Goal: Task Accomplishment & Management: Use online tool/utility

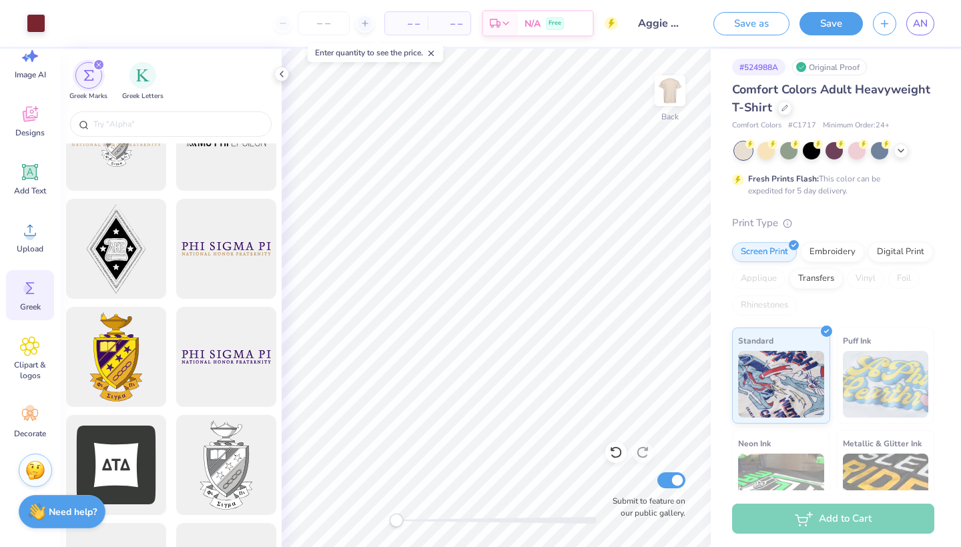
scroll to position [264, 0]
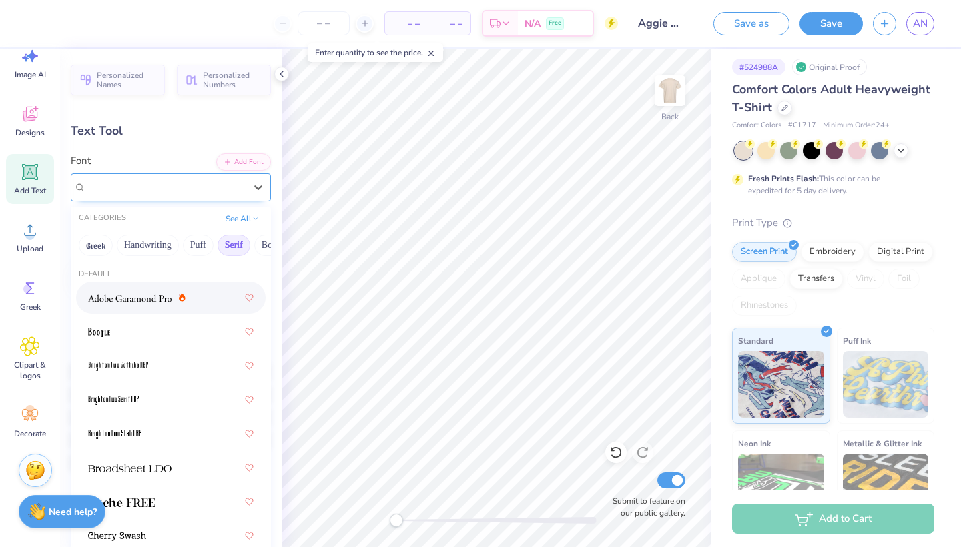
click at [170, 187] on div "Caslon Bd BT" at bounding box center [166, 187] width 162 height 21
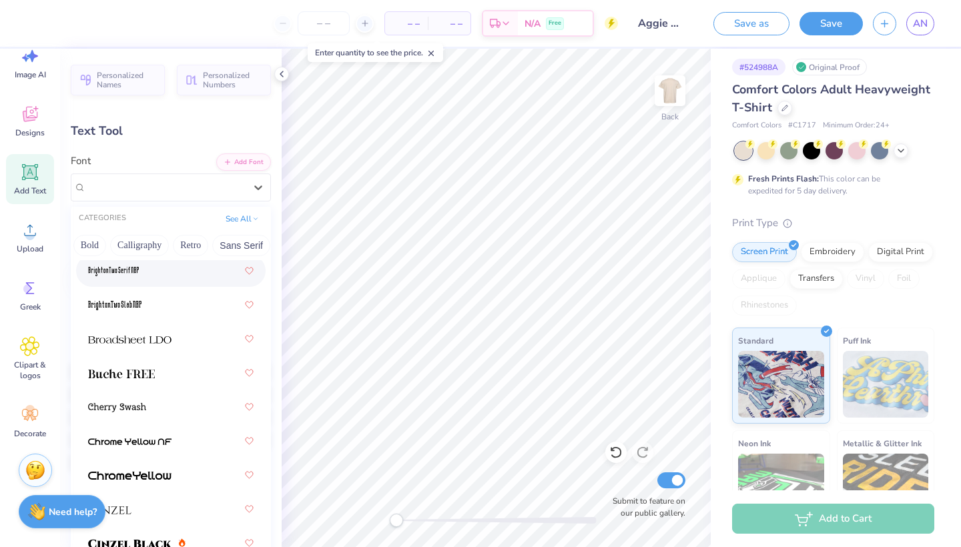
scroll to position [0, 182]
click at [191, 249] on button "Retro" at bounding box center [189, 245] width 35 height 21
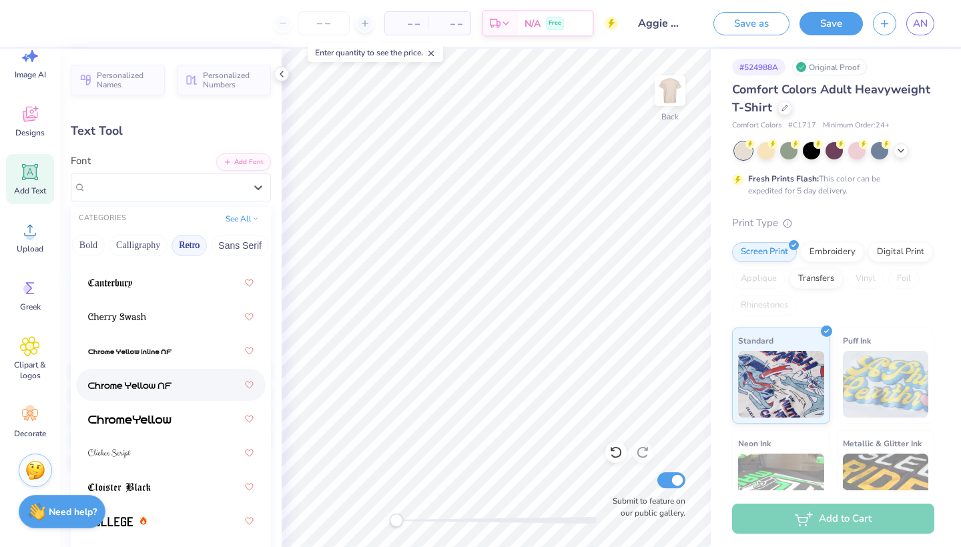
scroll to position [516, 0]
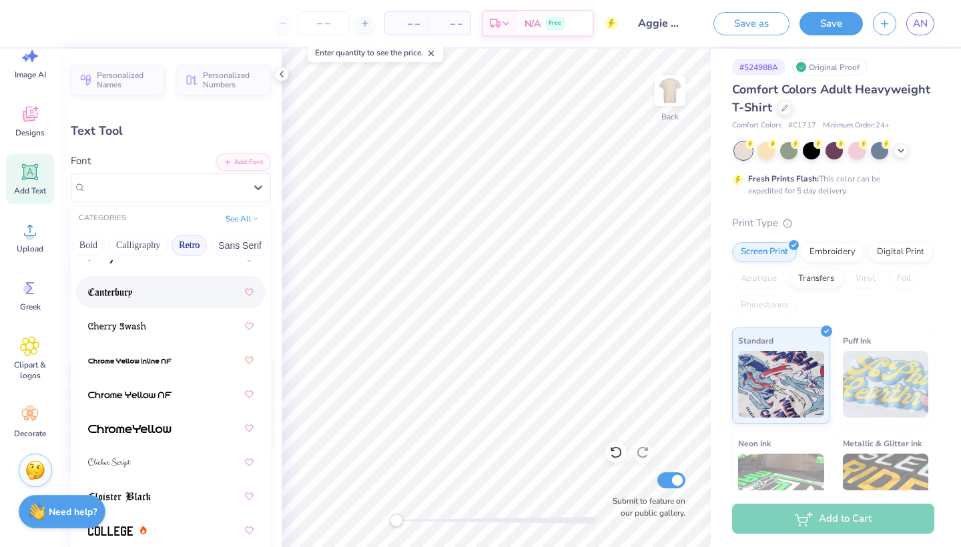
click at [147, 298] on div at bounding box center [171, 292] width 166 height 24
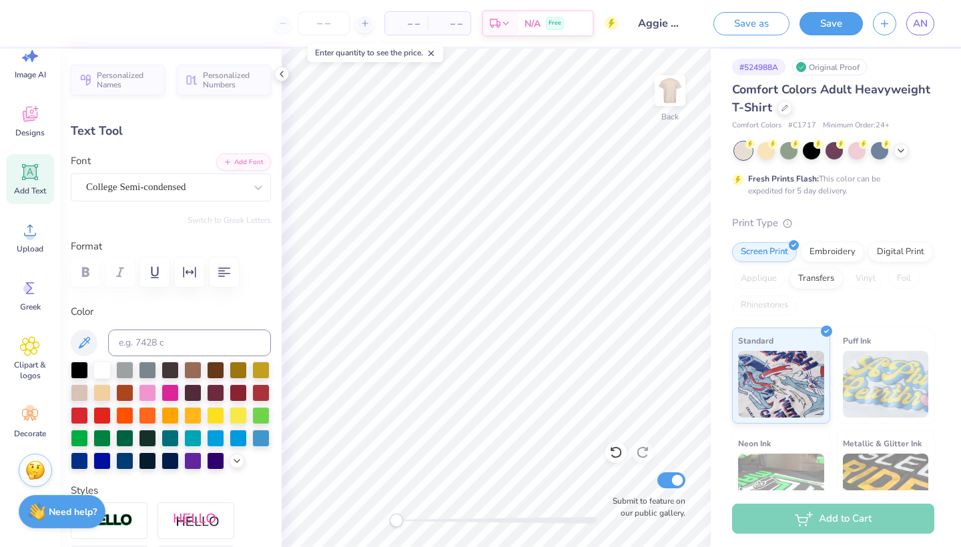
type input "5.14"
type input "0.76"
type input "6.06"
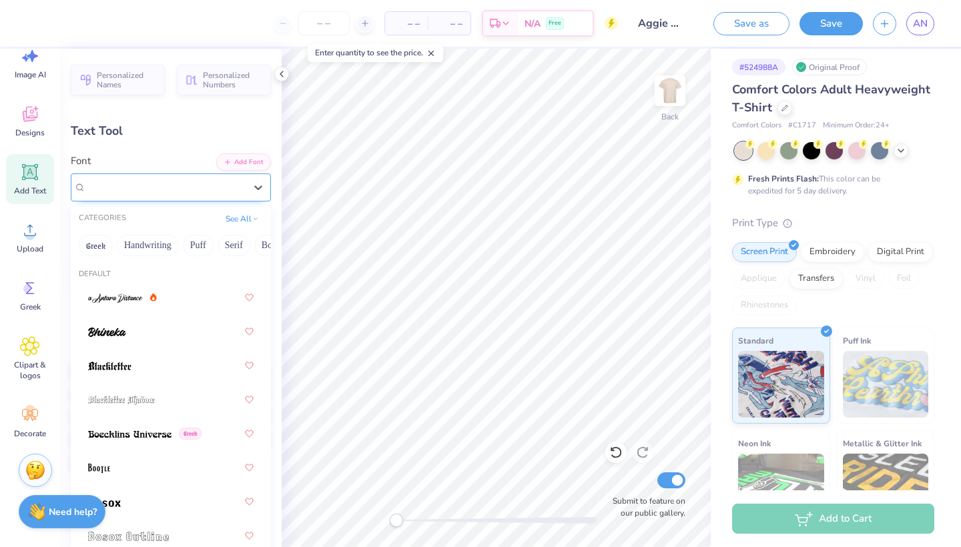
click at [160, 186] on span "College Semi-condensed" at bounding box center [136, 187] width 100 height 15
click at [133, 248] on button "Retro" at bounding box center [127, 245] width 35 height 21
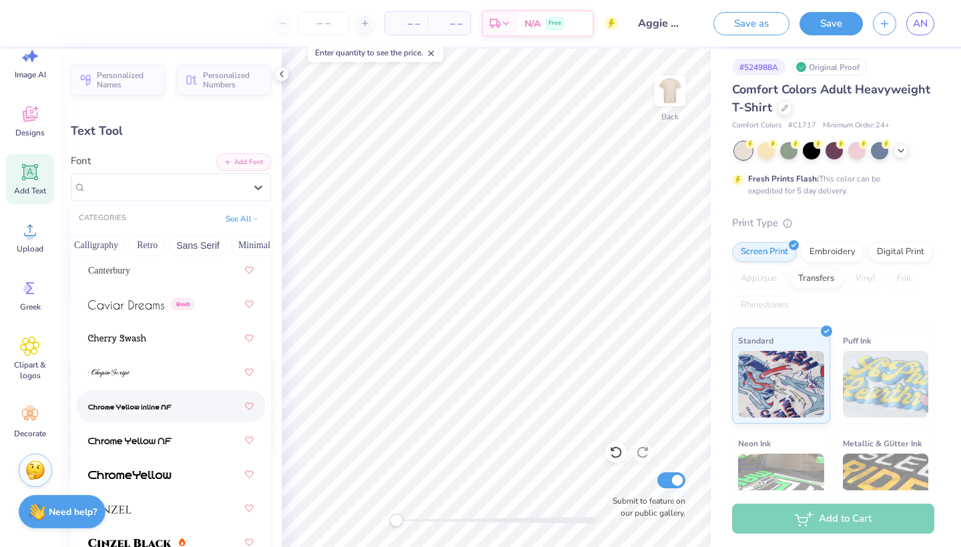
scroll to position [2109, 0]
click at [119, 278] on div "Canterbury" at bounding box center [171, 269] width 166 height 24
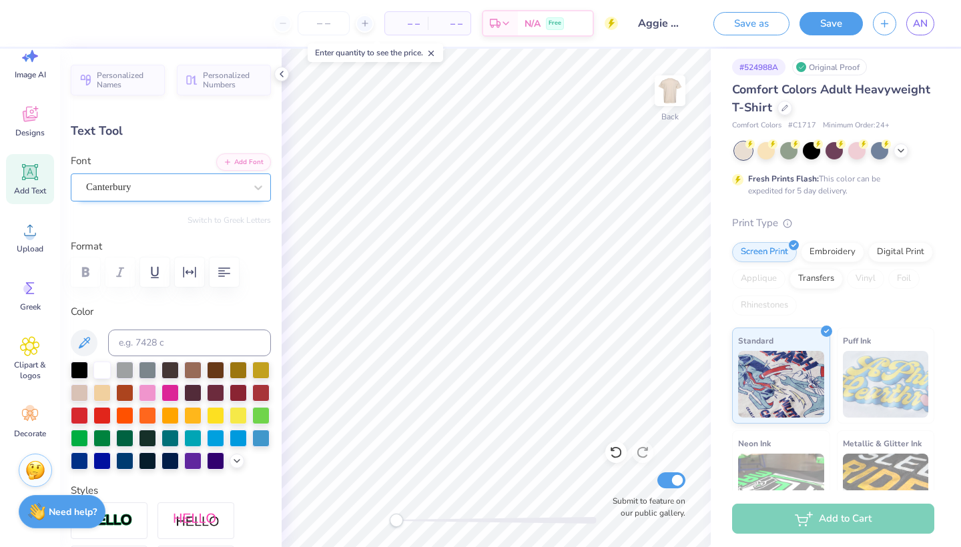
click at [144, 188] on div "Canterbury" at bounding box center [166, 187] width 162 height 21
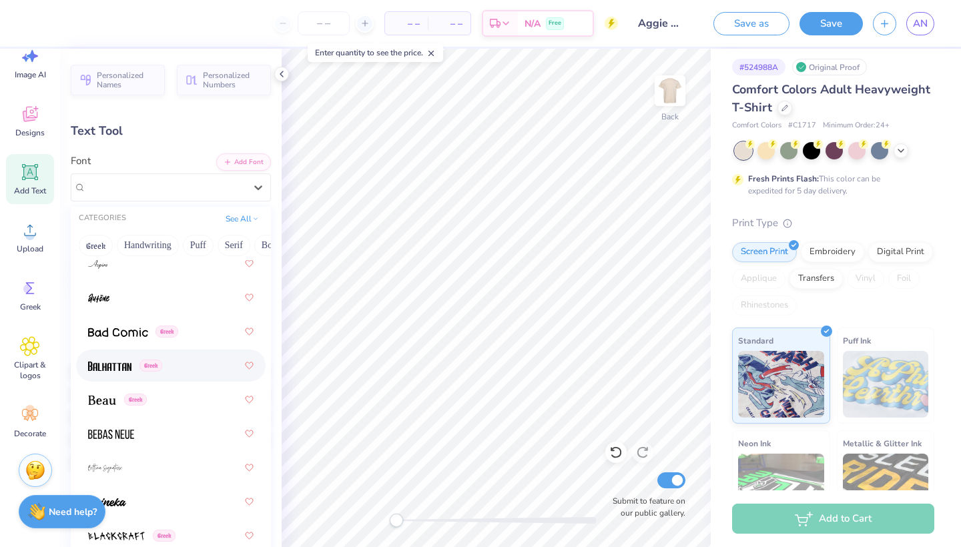
scroll to position [822, 0]
click at [136, 442] on div at bounding box center [171, 432] width 166 height 24
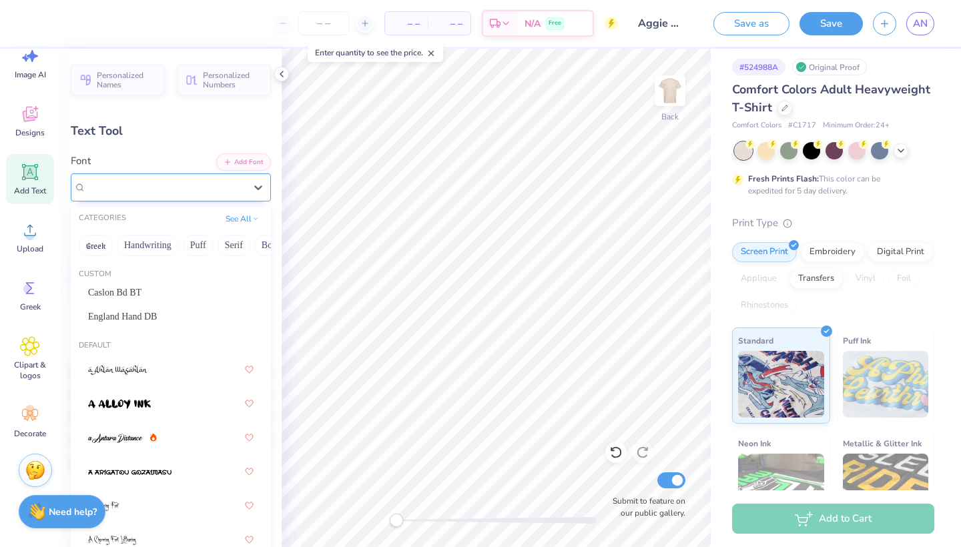
click at [122, 194] on span "Bebas Neue" at bounding box center [110, 187] width 48 height 15
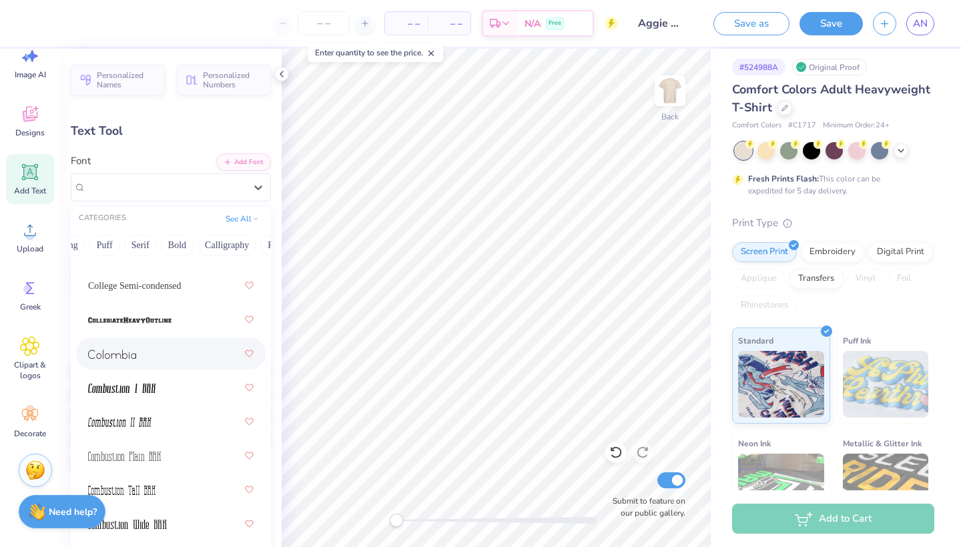
scroll to position [2539, 0]
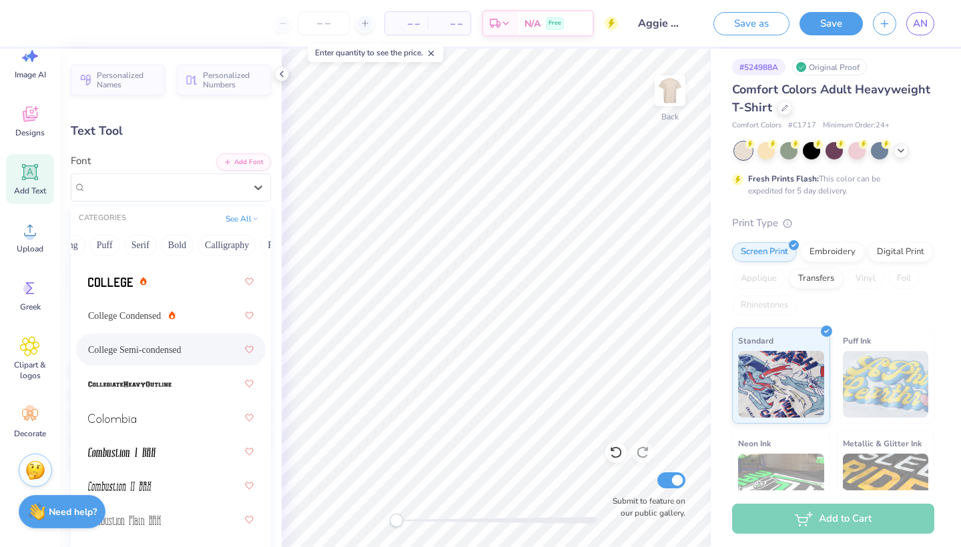
click at [137, 354] on span "College Semi-condensed" at bounding box center [134, 350] width 93 height 14
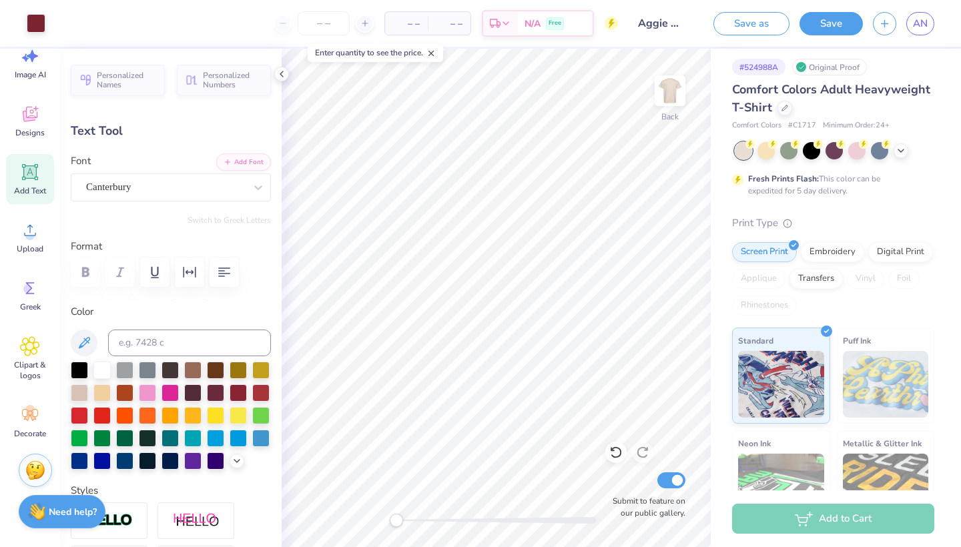
type input "1.64"
type input "0.31"
type input "7.51"
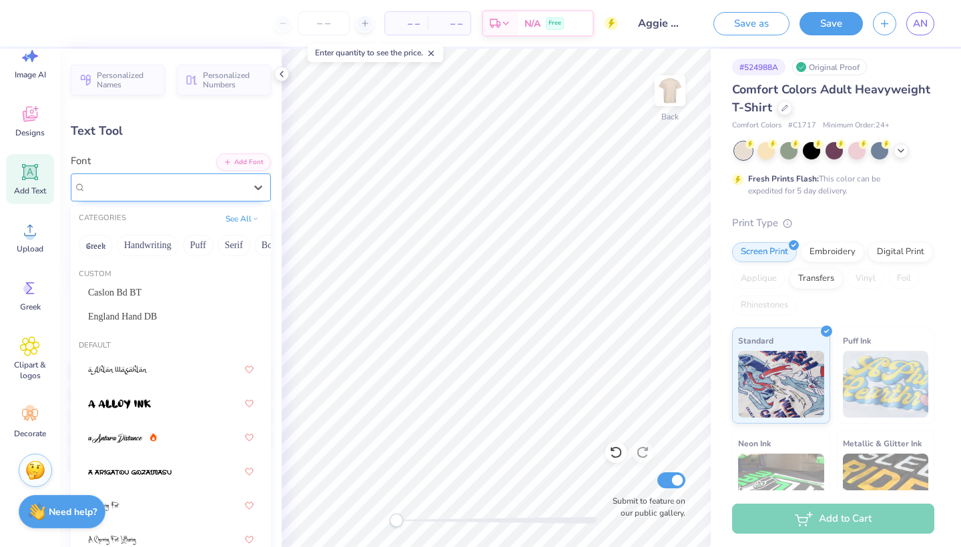
click at [231, 188] on div "Canterbury" at bounding box center [166, 187] width 162 height 21
click at [134, 175] on div "Canterbury" at bounding box center [171, 188] width 200 height 28
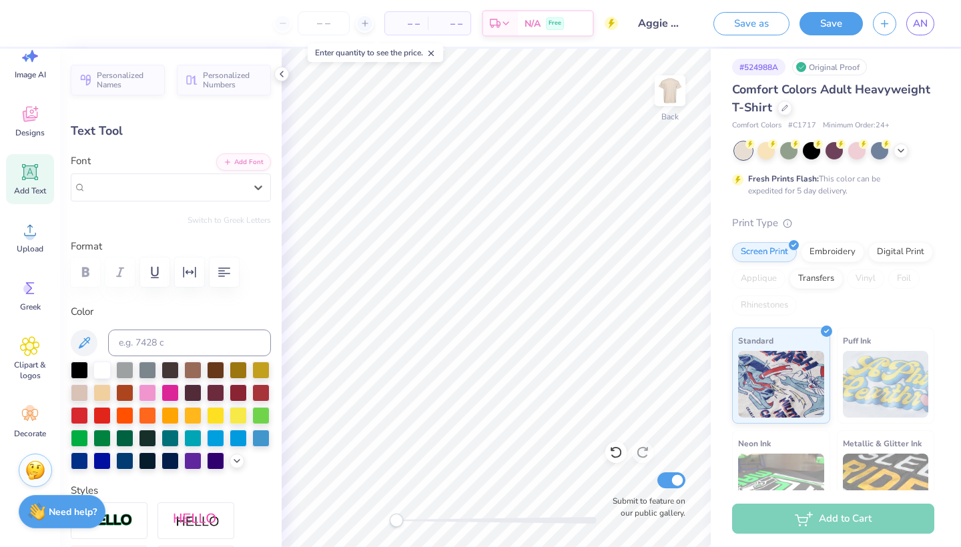
click at [135, 202] on div "Personalized Names Personalized Numbers Text Tool Add Font Font Select is focus…" at bounding box center [171, 298] width 222 height 499
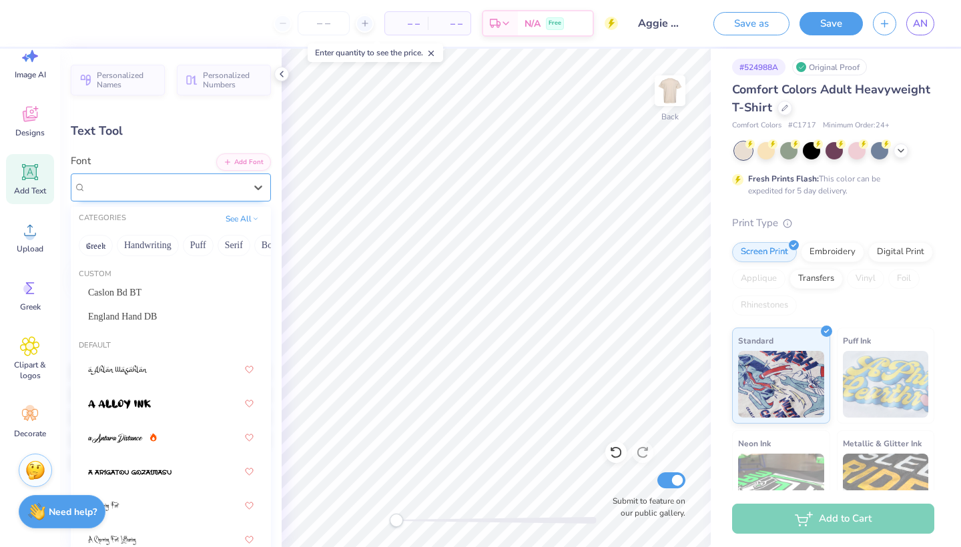
click at [130, 188] on div "Canterbury" at bounding box center [166, 187] width 162 height 21
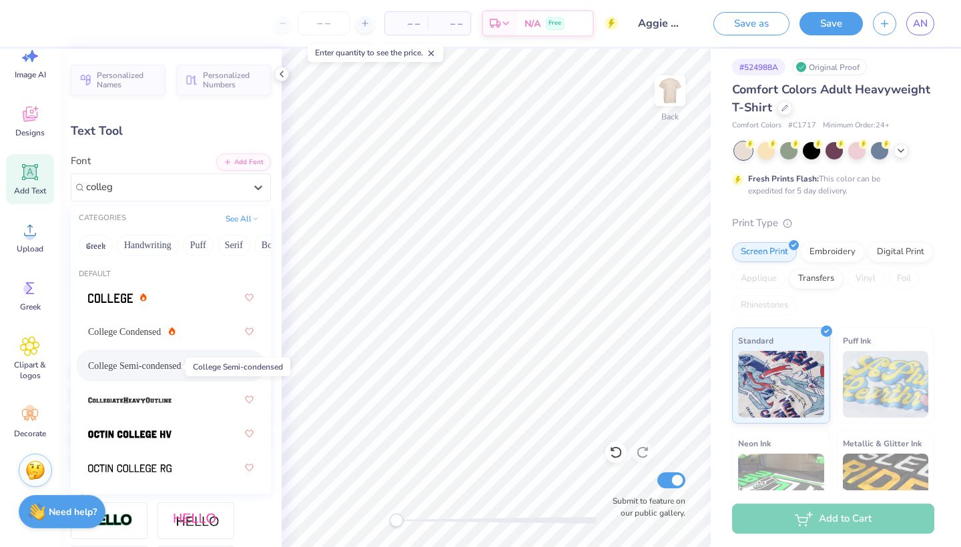
click at [147, 373] on span "College Semi-condensed" at bounding box center [134, 366] width 93 height 14
type input "colleg"
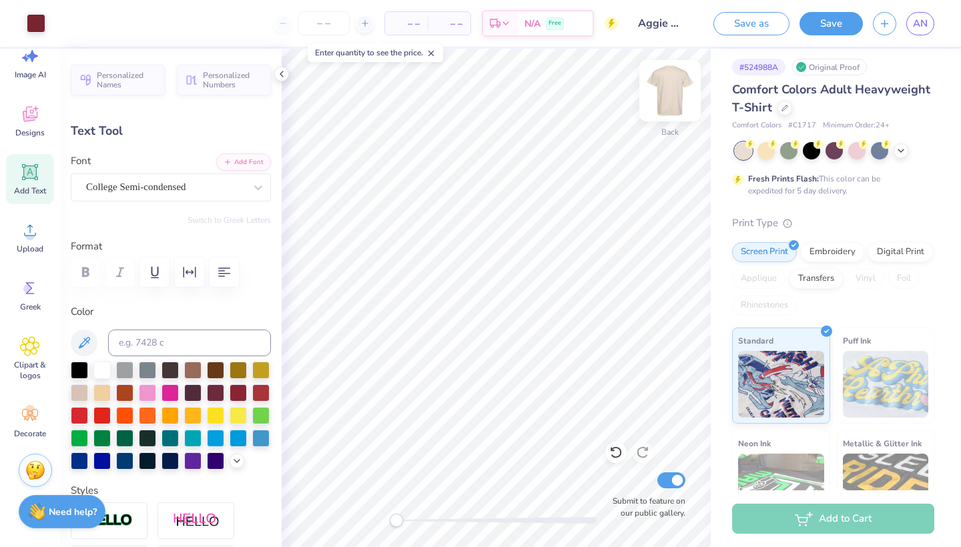
click at [675, 96] on img at bounding box center [669, 90] width 53 height 53
click at [434, 55] on icon at bounding box center [430, 53] width 9 height 9
click at [666, 93] on img at bounding box center [669, 90] width 53 height 53
click at [16, 352] on div "Clipart & logos" at bounding box center [30, 358] width 48 height 61
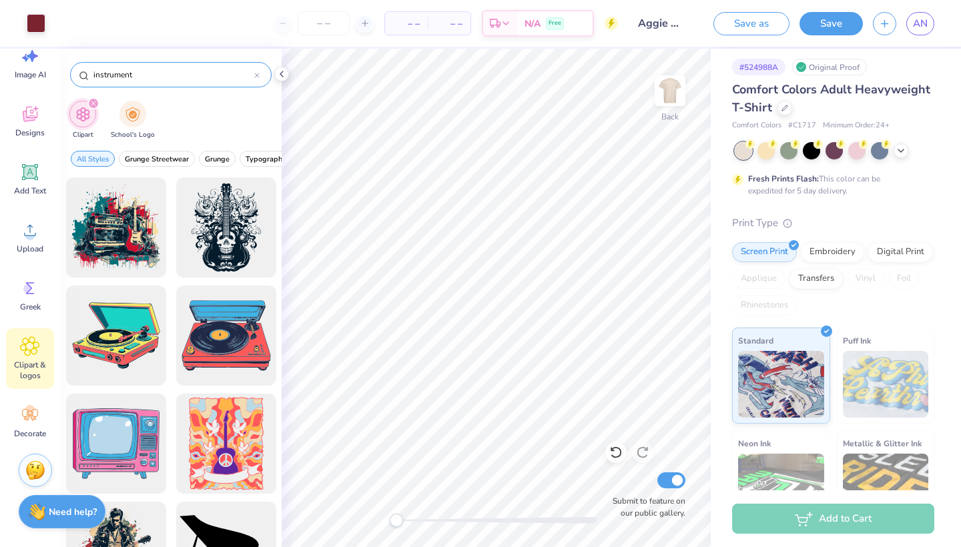
drag, startPoint x: 146, startPoint y: 79, endPoint x: 77, endPoint y: 70, distance: 69.3
click at [77, 70] on div "instrument" at bounding box center [171, 74] width 202 height 25
type input "music notes"
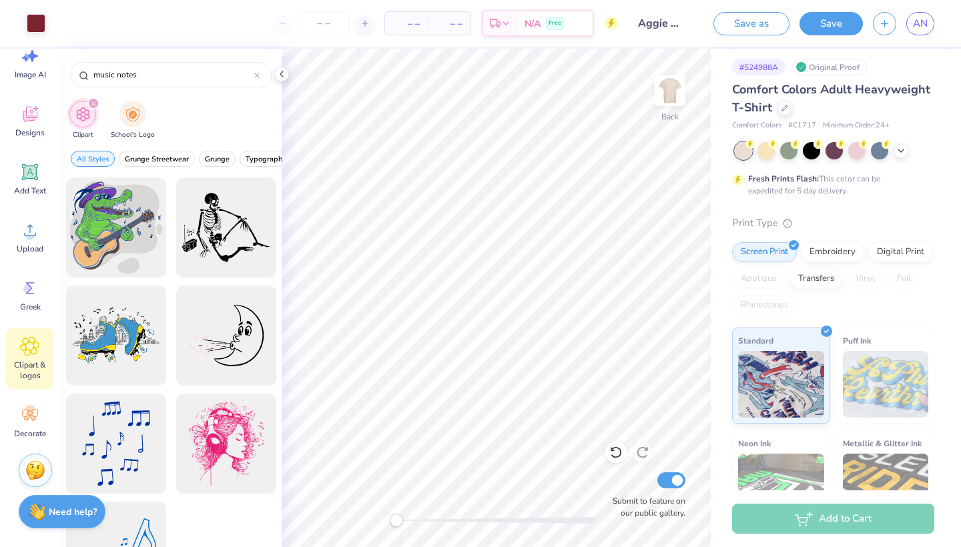
scroll to position [0, 0]
click at [186, 107] on div "Clipart School's Logo" at bounding box center [171, 122] width 222 height 50
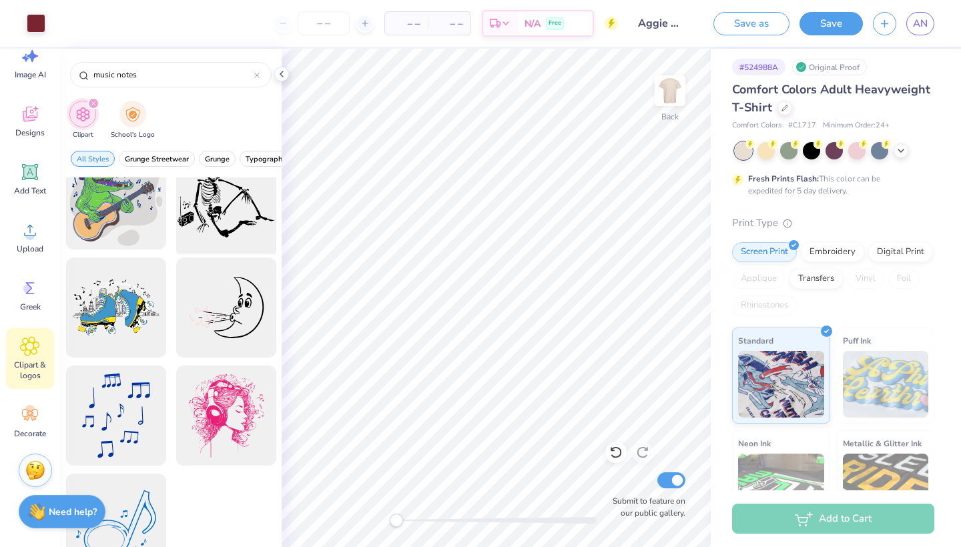
scroll to position [47, 0]
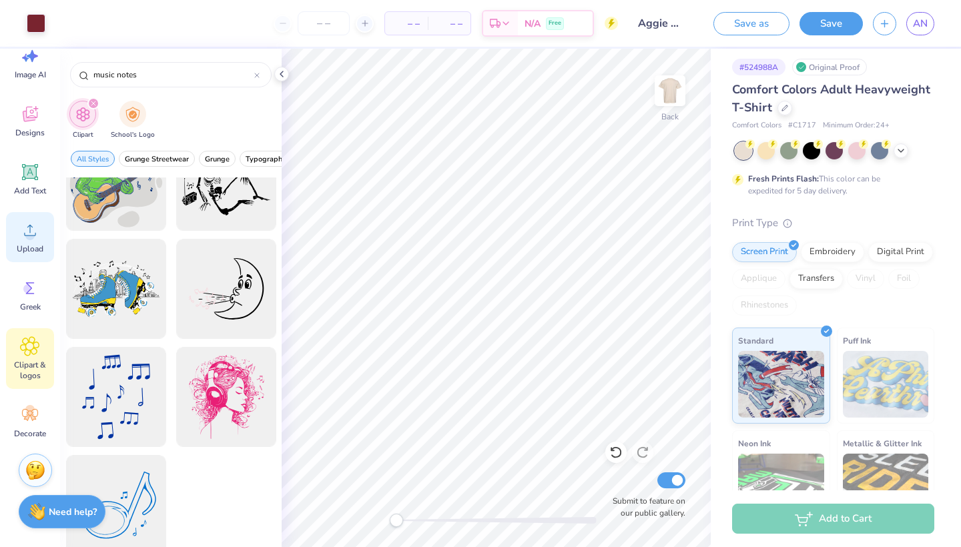
click at [27, 228] on icon at bounding box center [30, 230] width 20 height 20
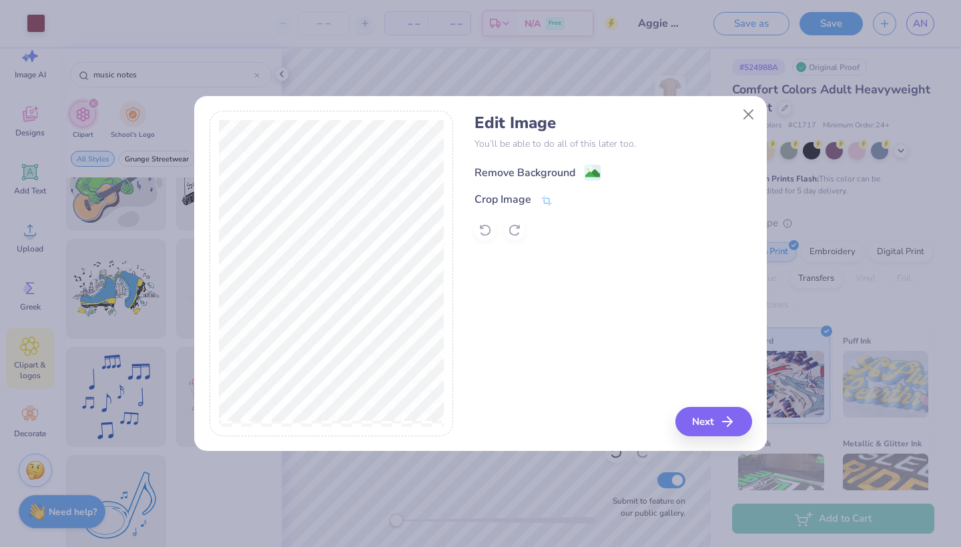
click at [593, 172] on image at bounding box center [592, 173] width 15 height 15
click at [718, 415] on button "Next" at bounding box center [715, 421] width 77 height 29
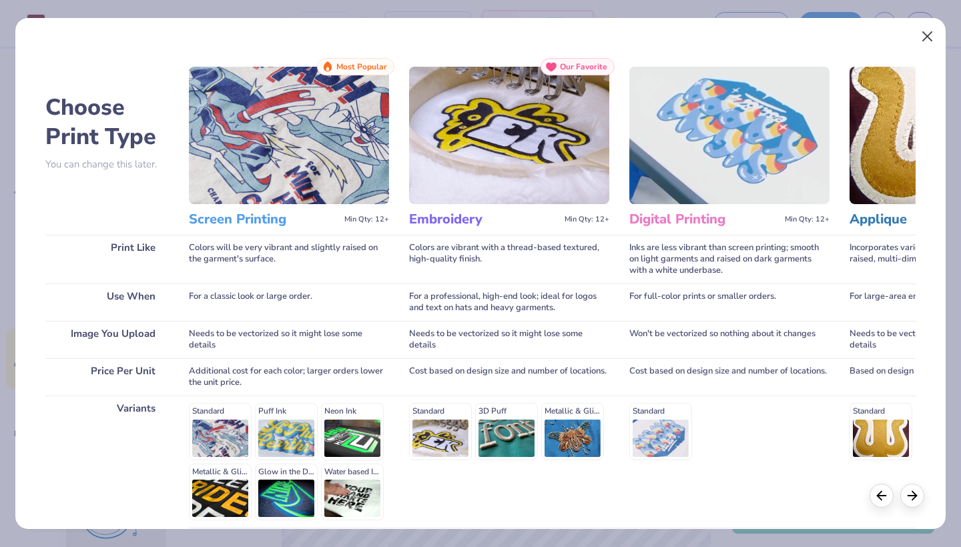
click at [924, 42] on button "Close" at bounding box center [927, 36] width 25 height 25
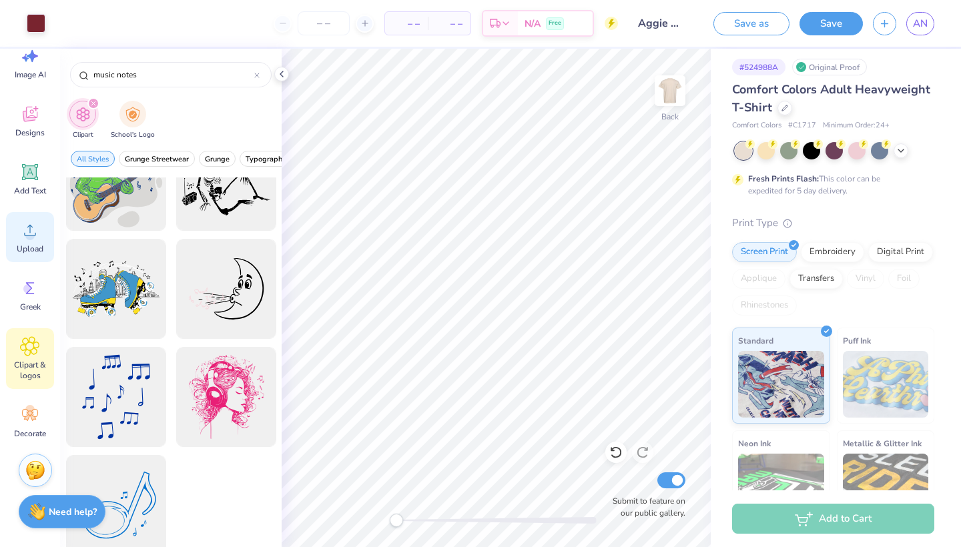
click at [27, 239] on icon at bounding box center [30, 230] width 20 height 20
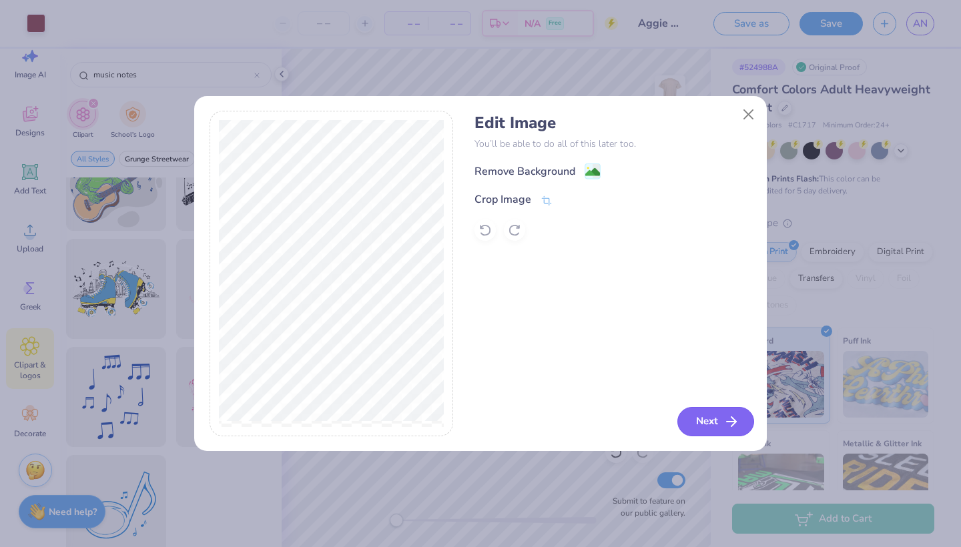
click at [733, 430] on button "Next" at bounding box center [715, 421] width 77 height 29
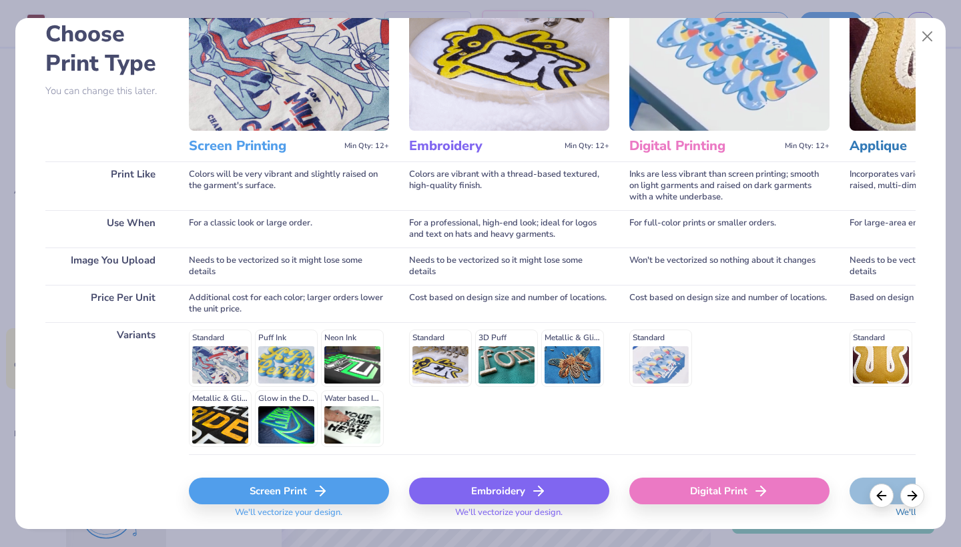
scroll to position [71, 0]
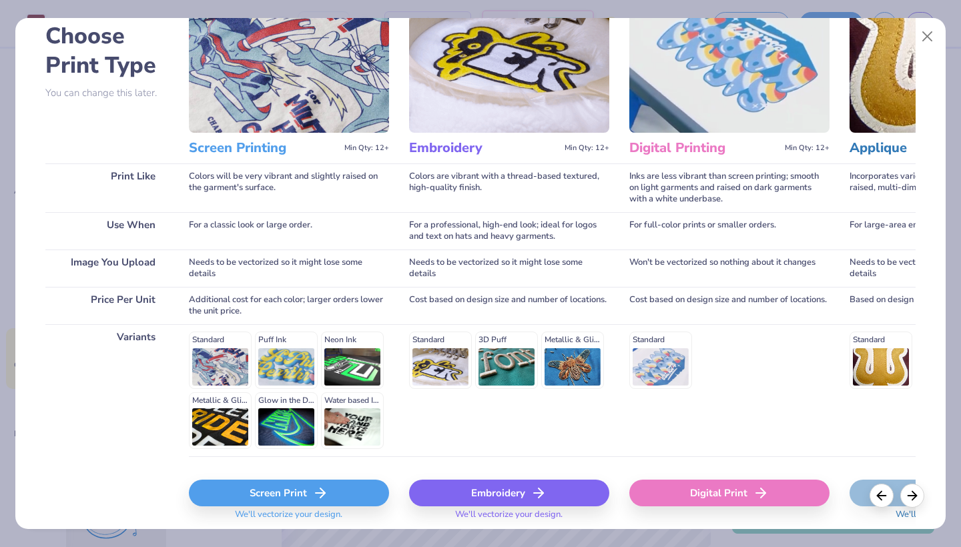
click at [765, 485] on icon at bounding box center [761, 493] width 16 height 16
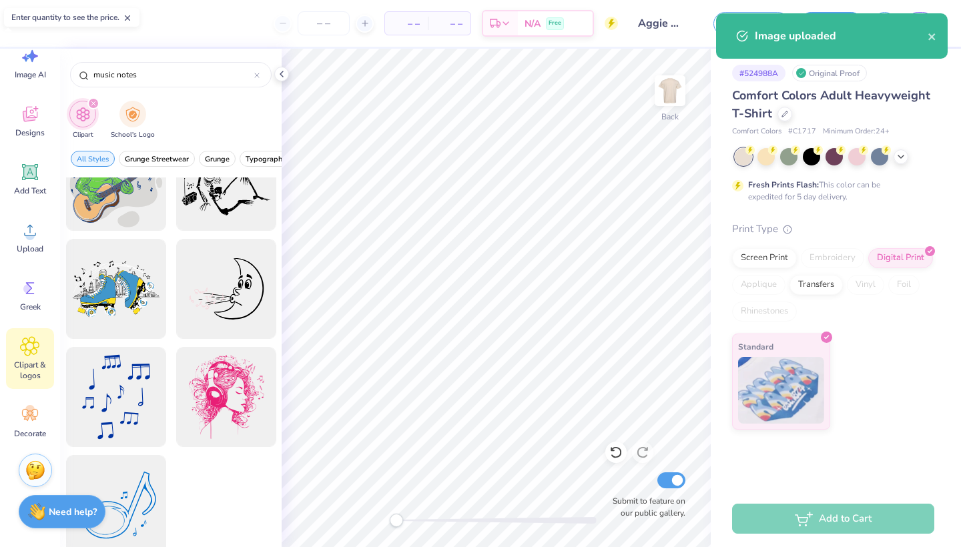
scroll to position [0, 0]
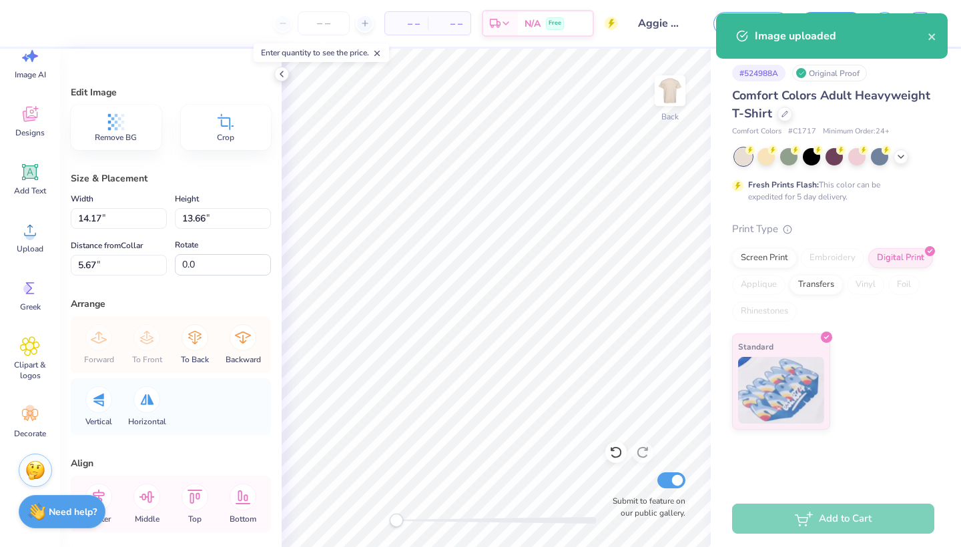
select select "Member apparel for registered Student Organization / Department / School"
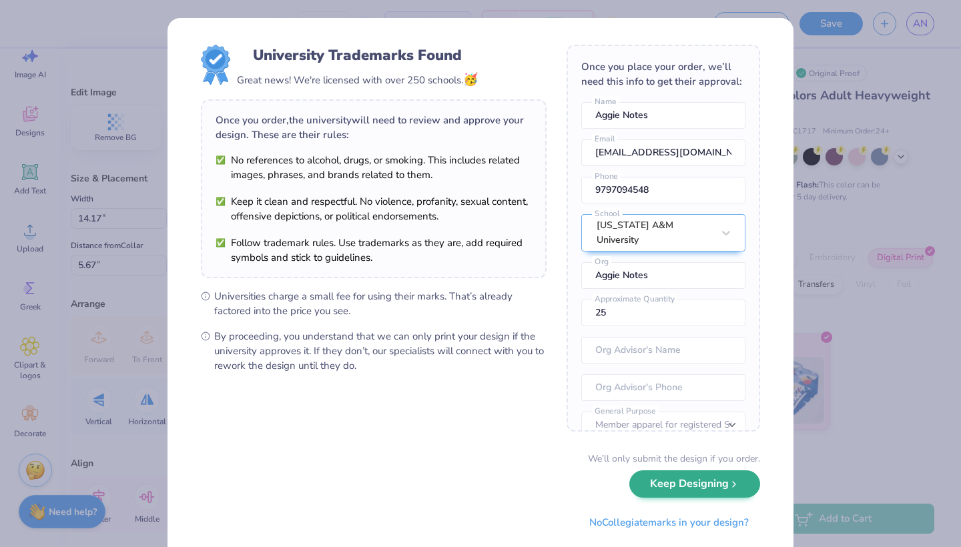
click at [679, 489] on button "Keep Designing" at bounding box center [694, 483] width 131 height 27
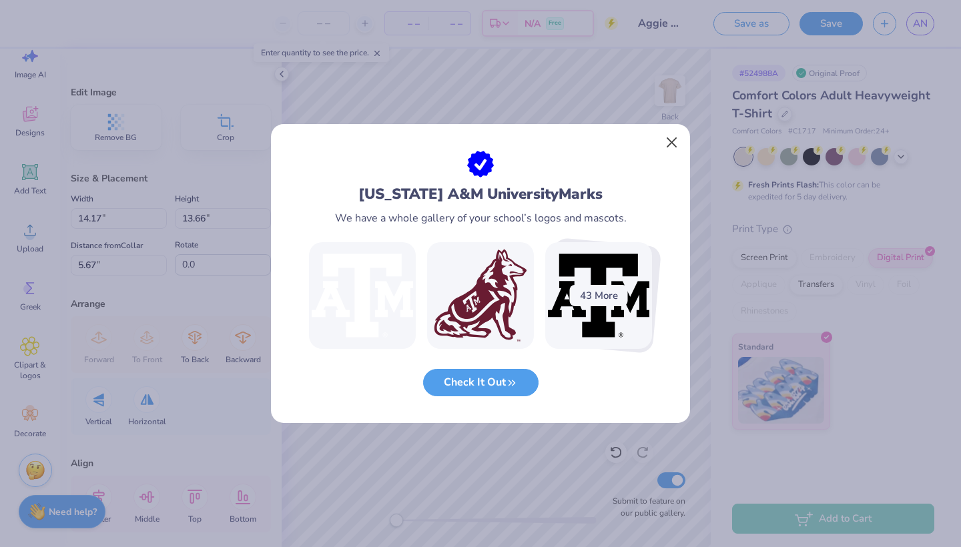
click at [675, 141] on button "Close" at bounding box center [671, 142] width 25 height 25
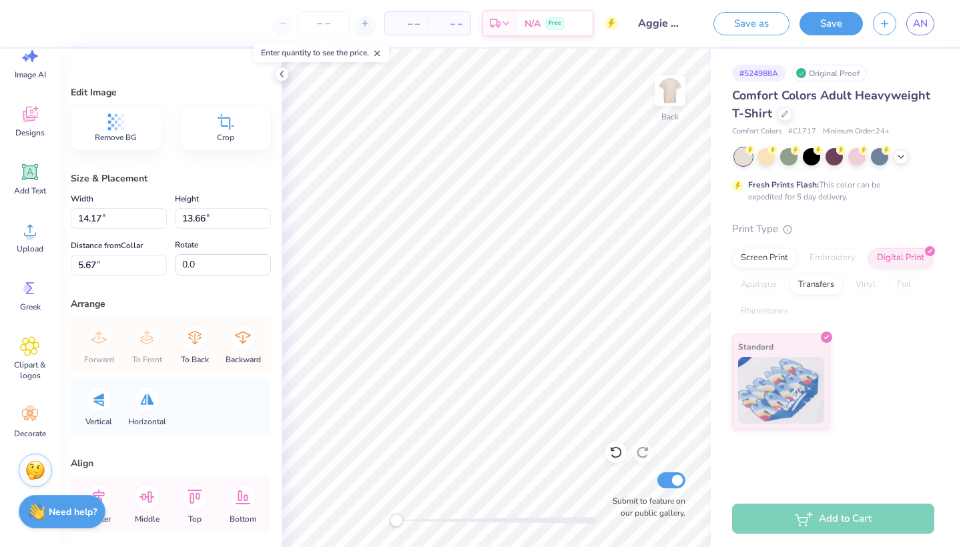
click at [109, 134] on span "Remove BG" at bounding box center [116, 137] width 42 height 11
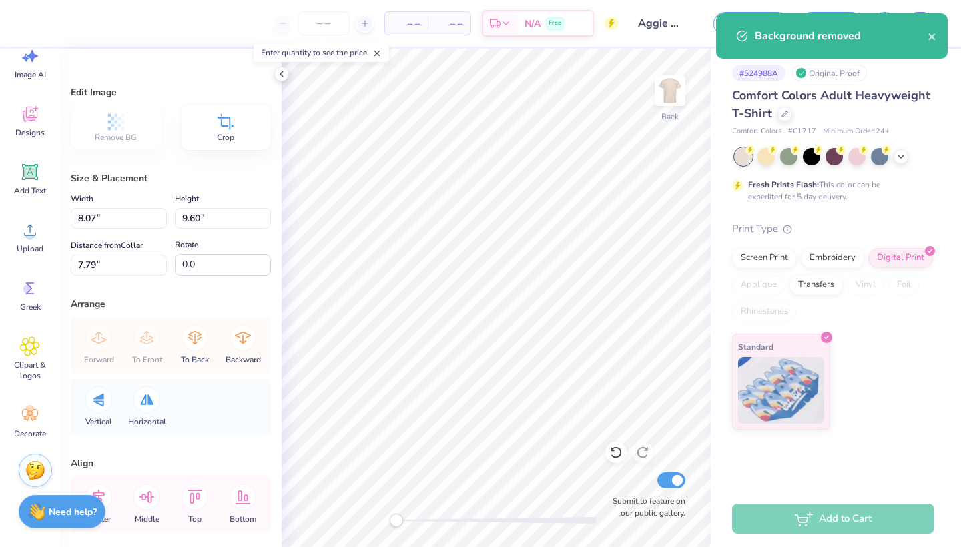
type input "8.07"
type input "9.60"
type input "7.79"
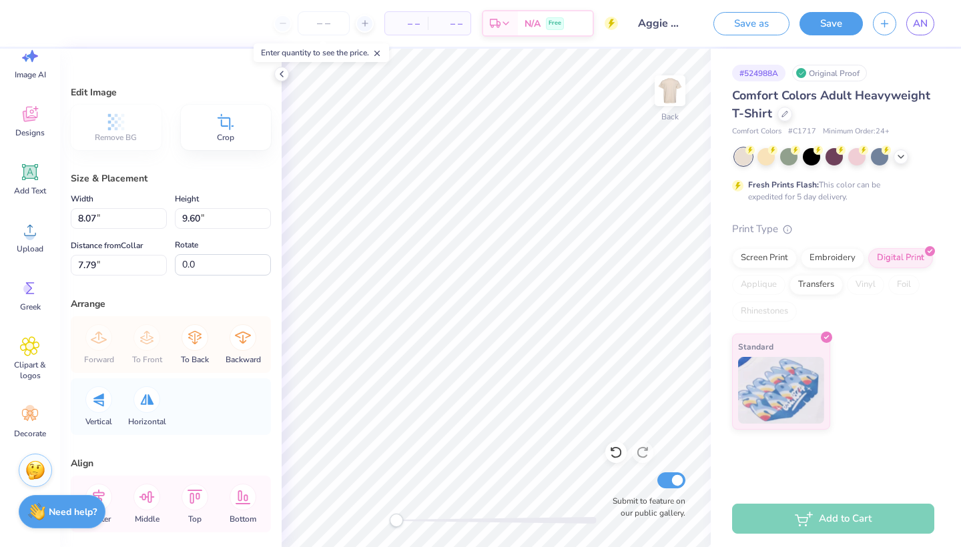
type input "4.99"
type input "5.92"
type input "5.52"
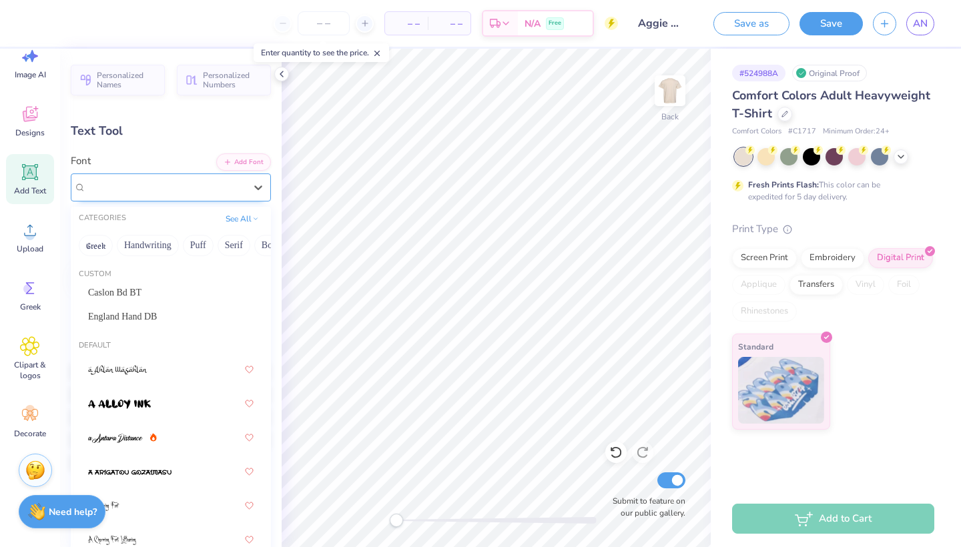
click at [109, 193] on span "College Semi-condensed" at bounding box center [136, 187] width 100 height 15
click at [183, 246] on button "Puff" at bounding box center [198, 245] width 31 height 21
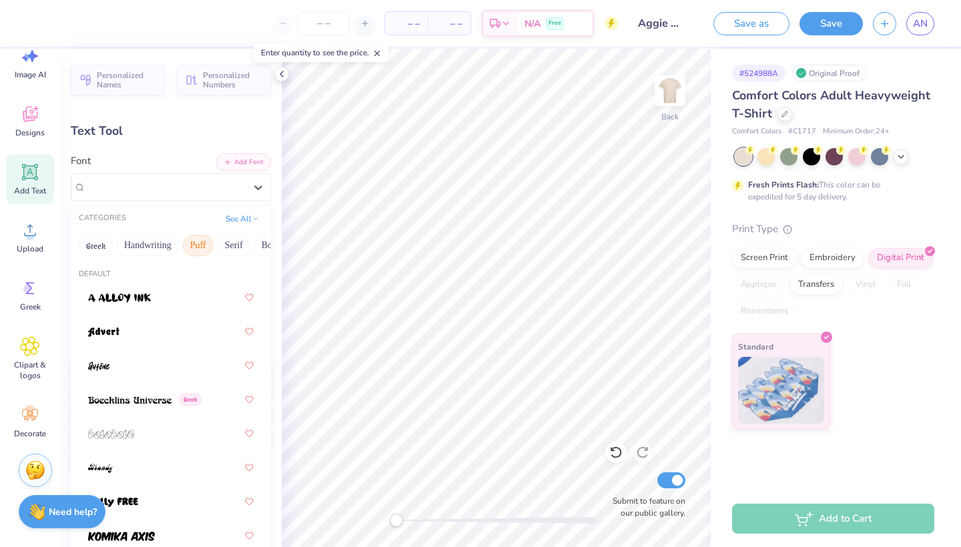
click at [183, 248] on button "Puff" at bounding box center [198, 245] width 31 height 21
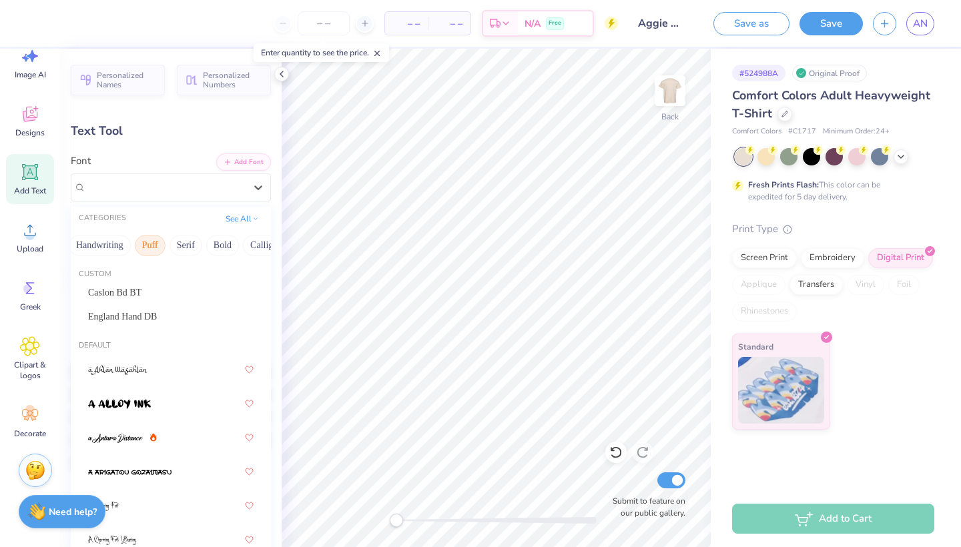
click at [146, 245] on button "Puff" at bounding box center [150, 245] width 31 height 21
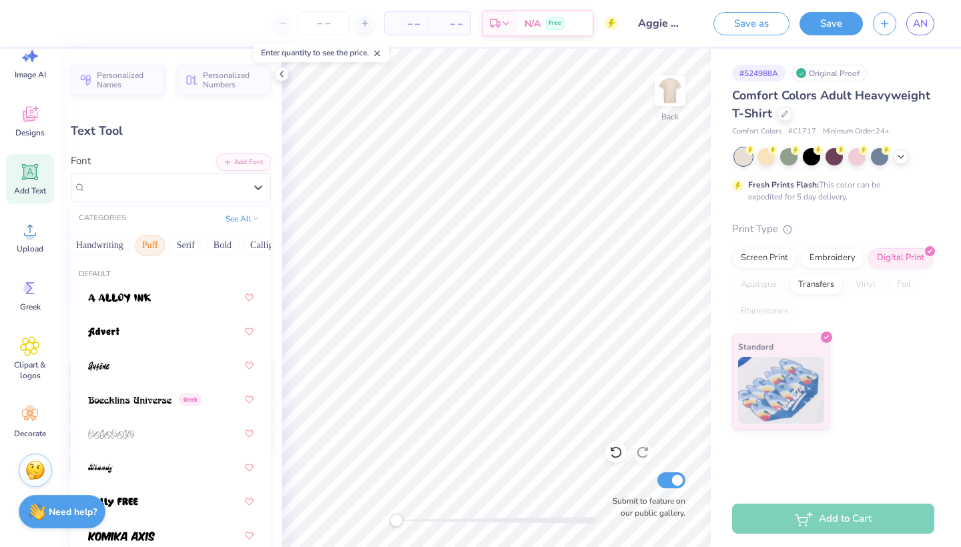
click at [146, 245] on button "Puff" at bounding box center [150, 245] width 31 height 21
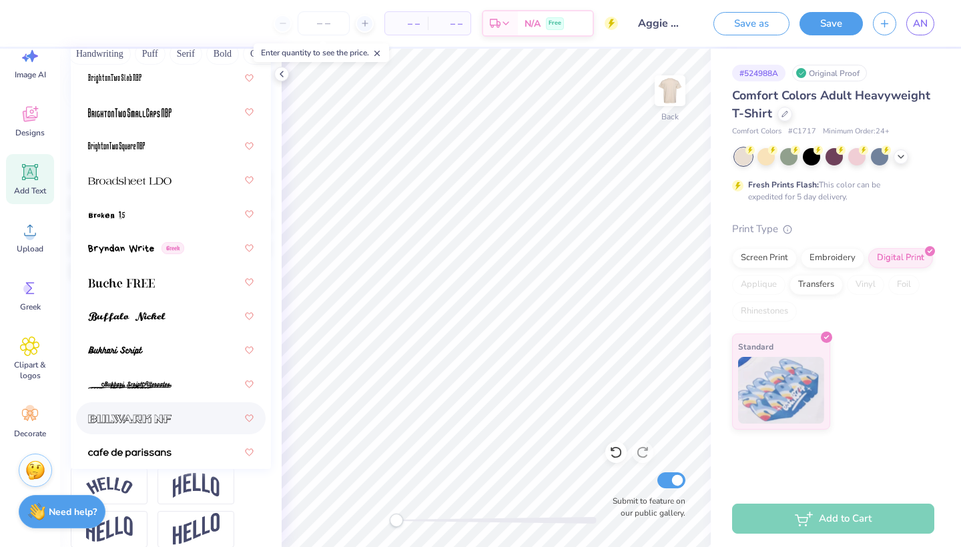
scroll to position [1635, 0]
